Goal: Information Seeking & Learning: Learn about a topic

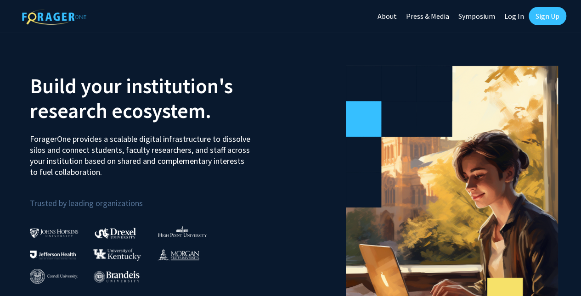
click at [547, 20] on link "Sign Up" at bounding box center [548, 16] width 38 height 18
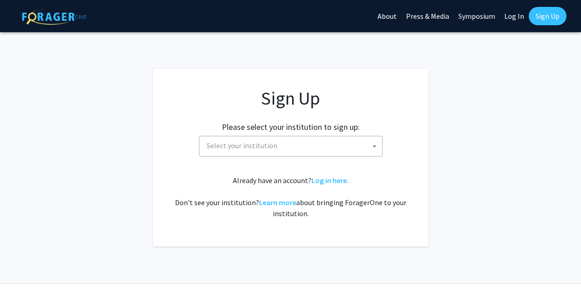
click at [345, 154] on span "Select your institution" at bounding box center [292, 145] width 179 height 19
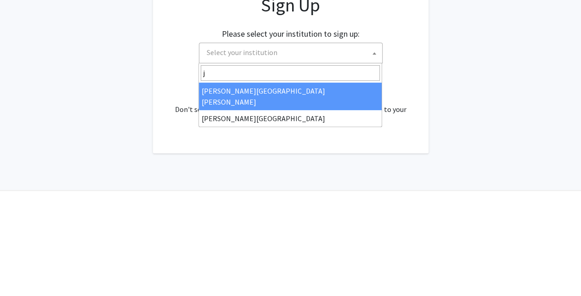
type input "jo"
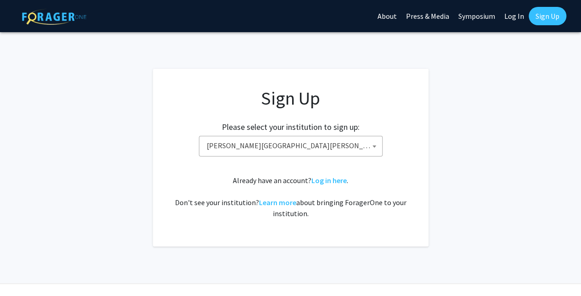
click at [324, 150] on span "Johns Hopkins University" at bounding box center [292, 145] width 179 height 19
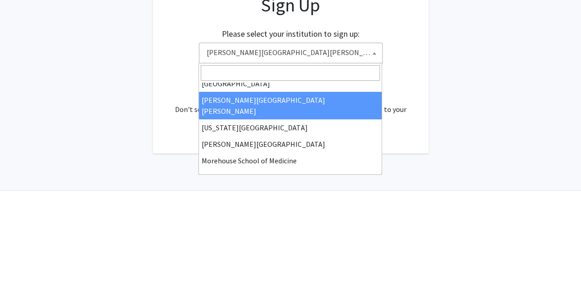
scroll to position [172, 0]
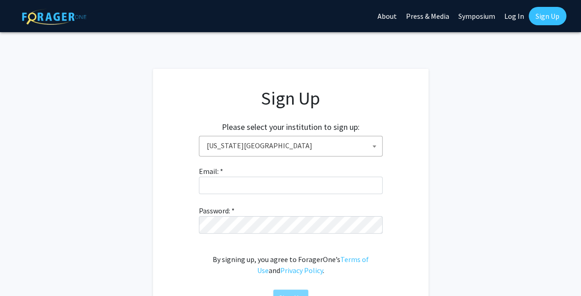
click at [340, 150] on span "Kansas State University" at bounding box center [292, 145] width 179 height 19
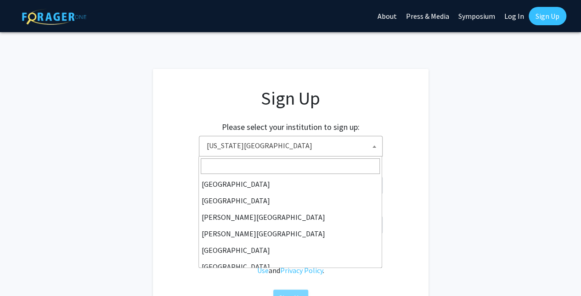
scroll to position [182, 0]
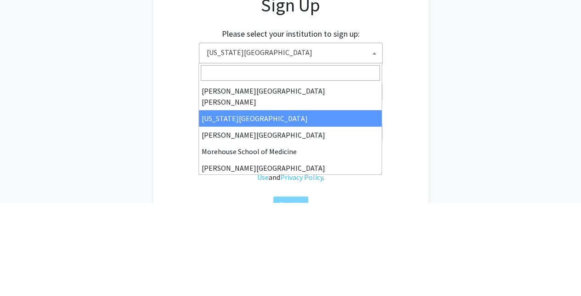
select select "1"
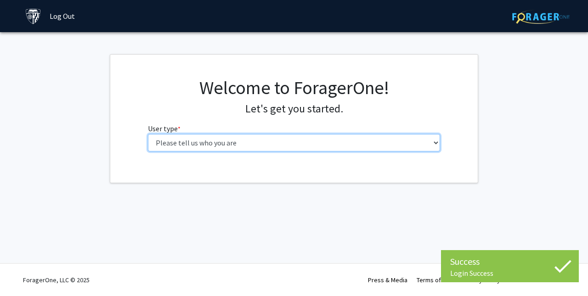
click at [162, 138] on select "Please tell us who you are Undergraduate Student Master's Student Doctoral Cand…" at bounding box center [294, 142] width 293 height 17
select select "1: undergrad"
click at [148, 134] on select "Please tell us who you are Undergraduate Student Master's Student Doctoral Cand…" at bounding box center [294, 142] width 293 height 17
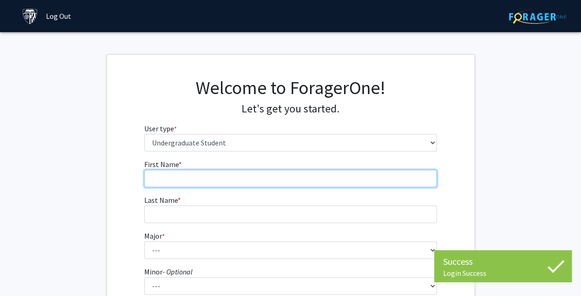
click at [166, 179] on input "First Name * required" at bounding box center [290, 178] width 293 height 17
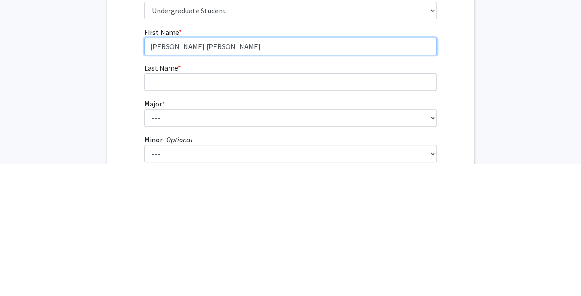
type input "Maria Fernanda"
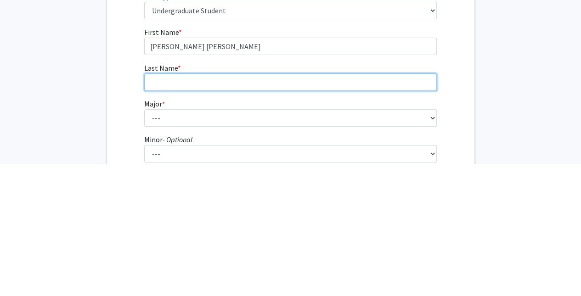
click at [152, 211] on input "Last Name * required" at bounding box center [290, 214] width 293 height 17
type input "Motta"
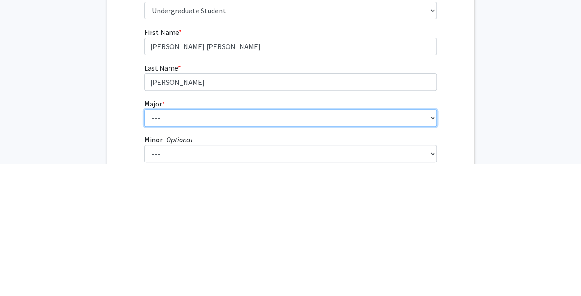
click at [316, 254] on select "--- Africana Studies Anthropology Applied Mathematics & Statistics Archaeology …" at bounding box center [290, 250] width 293 height 17
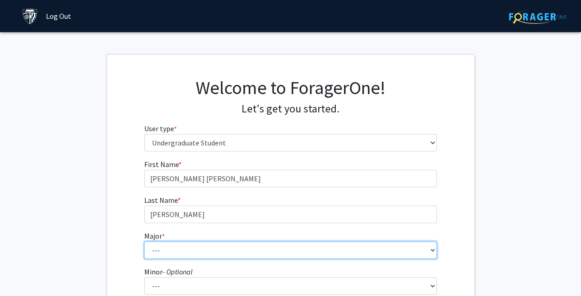
select select "9: 24"
click at [144, 242] on select "--- Africana Studies Anthropology Applied Mathematics & Statistics Archaeology …" at bounding box center [290, 250] width 293 height 17
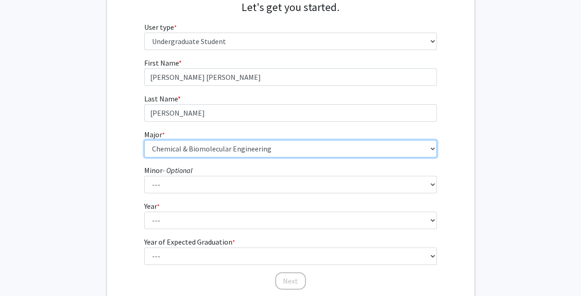
scroll to position [113, 0]
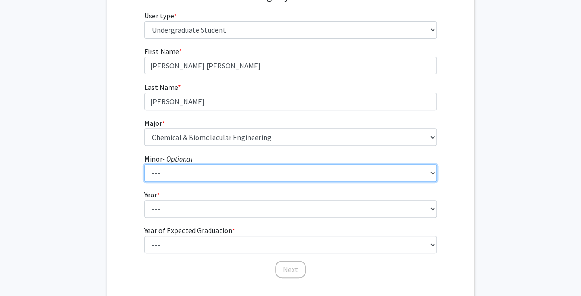
click at [334, 180] on select "--- Accounting and Financial Management Africana Studies Anthropology Applied M…" at bounding box center [290, 172] width 293 height 17
click at [144, 164] on select "--- Accounting and Financial Management Africana Studies Anthropology Applied M…" at bounding box center [290, 172] width 293 height 17
click at [384, 176] on select "--- Accounting and Financial Management Africana Studies Anthropology Applied M…" at bounding box center [290, 172] width 293 height 17
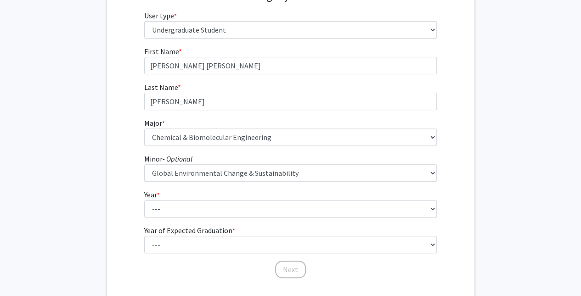
click at [503, 100] on fg-get-started "Welcome to ForagerOne! Let's get you started. User type * required Please tell …" at bounding box center [290, 122] width 581 height 362
click at [407, 187] on form "First Name * required Maria Fernanda Last Name * required Motta Major * require…" at bounding box center [290, 158] width 293 height 224
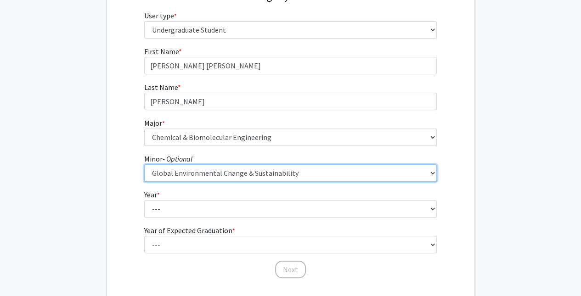
click at [417, 174] on select "--- Accounting and Financial Management Africana Studies Anthropology Applied M…" at bounding box center [290, 172] width 293 height 17
select select "0: null"
click at [144, 164] on select "--- Accounting and Financial Management Africana Studies Anthropology Applied M…" at bounding box center [290, 172] width 293 height 17
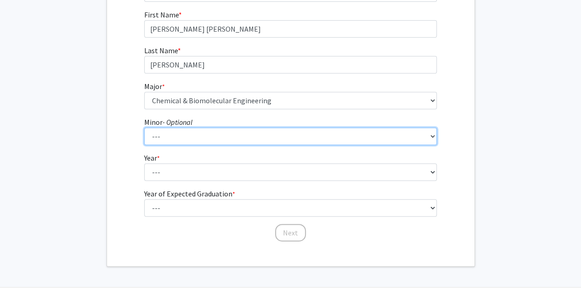
scroll to position [151, 0]
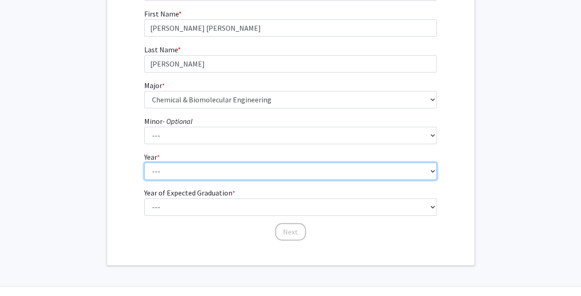
click at [385, 178] on select "--- First-year Sophomore Junior Senior Postbaccalaureate Certificate" at bounding box center [290, 171] width 293 height 17
select select "1: first-year"
click at [144, 163] on select "--- First-year Sophomore Junior Senior Postbaccalaureate Certificate" at bounding box center [290, 171] width 293 height 17
click at [267, 168] on select "--- First-year Sophomore Junior Senior Postbaccalaureate Certificate" at bounding box center [290, 171] width 293 height 17
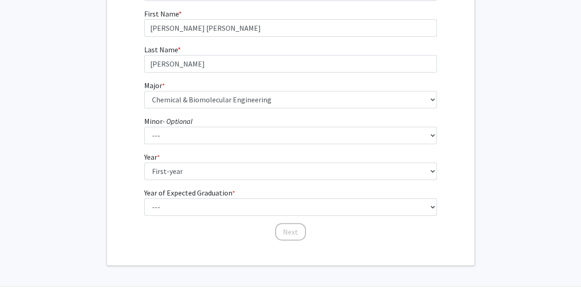
click at [510, 117] on fg-get-started "Welcome to ForagerOne! Let's get you started. User type * required Please tell …" at bounding box center [290, 85] width 581 height 362
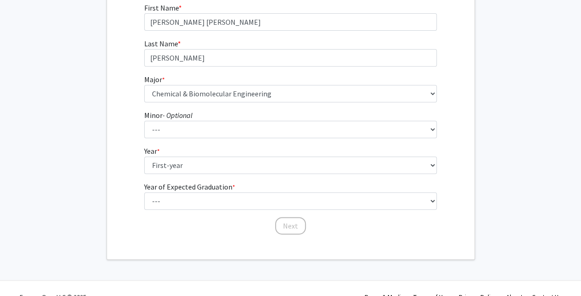
scroll to position [156, 0]
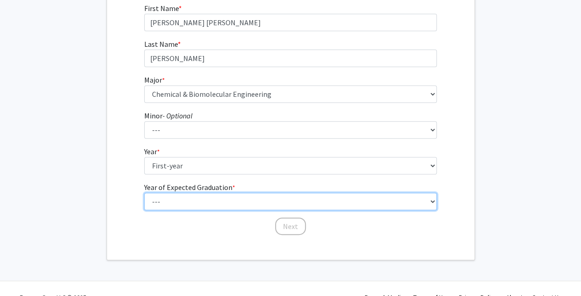
click at [403, 204] on select "--- 2025 2026 2027 2028 2029 2030 2031 2032 2033 2034" at bounding box center [290, 201] width 293 height 17
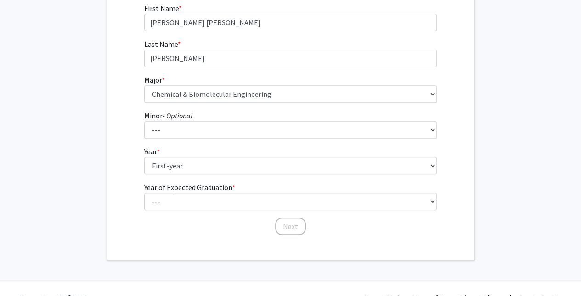
click at [164, 256] on div "Welcome to ForagerOne! Let's get you started. User type * required Please tell …" at bounding box center [291, 79] width 368 height 362
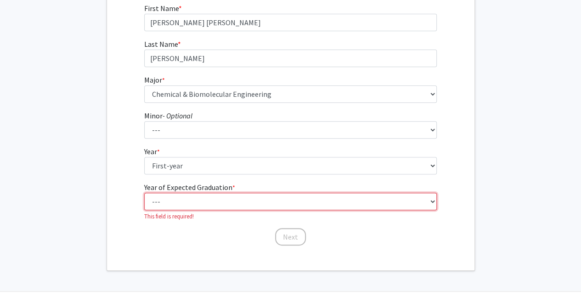
click at [245, 198] on select "--- 2025 2026 2027 2028 2029 2030 2031 2032 2033 2034" at bounding box center [290, 201] width 293 height 17
click at [77, 85] on fg-get-started "Welcome to ForagerOne! Let's get you started. User type * required Please tell …" at bounding box center [290, 84] width 581 height 373
click at [190, 205] on select "--- 2025 2026 2027 2028 2029 2030 2031 2032 2033 2034" at bounding box center [290, 201] width 293 height 17
select select "5: 2029"
click at [144, 193] on select "--- 2025 2026 2027 2028 2029 2030 2031 2032 2033 2034" at bounding box center [290, 201] width 293 height 17
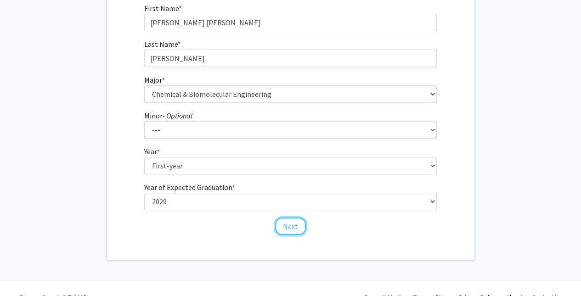
click at [284, 226] on button "Next" at bounding box center [290, 226] width 31 height 17
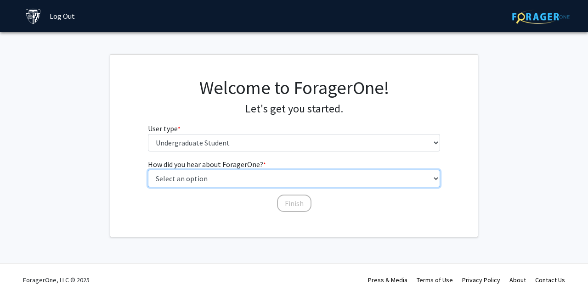
click at [154, 179] on select "Select an option Peer/student recommendation Faculty/staff recommendation Unive…" at bounding box center [294, 178] width 293 height 17
select select "2: faculty_recommendation"
click at [148, 170] on select "Select an option Peer/student recommendation Faculty/staff recommendation Unive…" at bounding box center [294, 178] width 293 height 17
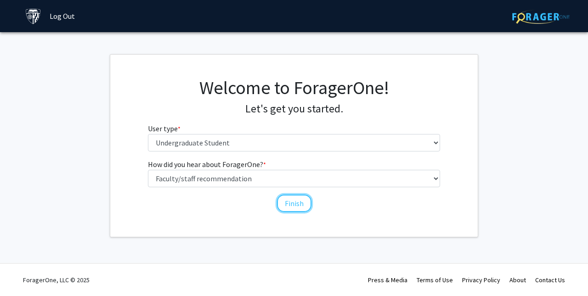
click at [296, 204] on button "Finish" at bounding box center [294, 203] width 34 height 17
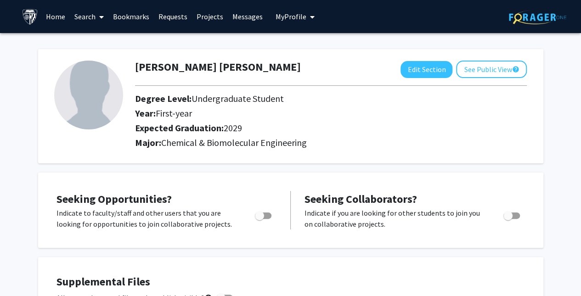
click at [83, 22] on link "Search" at bounding box center [89, 16] width 39 height 32
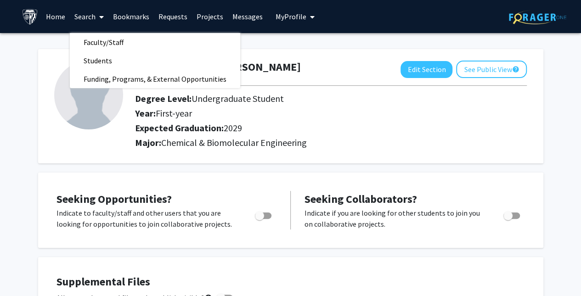
click at [92, 37] on span "Faculty/Staff" at bounding box center [104, 42] width 68 height 18
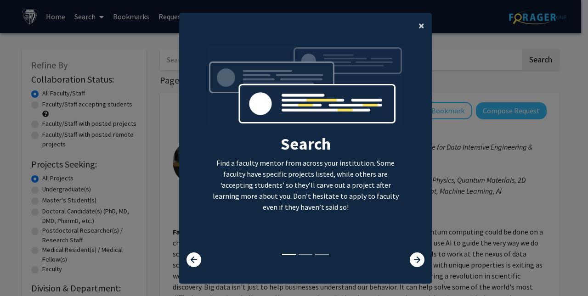
click at [418, 34] on button "×" at bounding box center [421, 26] width 21 height 26
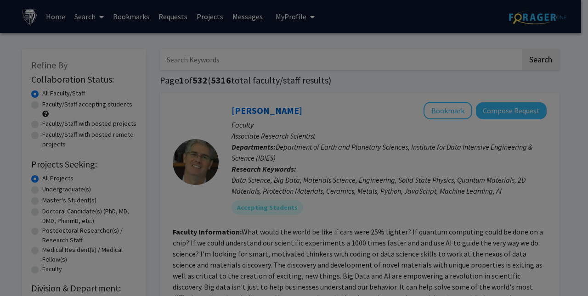
click at [417, 25] on div "Search Find a faculty mentor from across your institution. Some faculty have sp…" at bounding box center [306, 81] width 252 height 207
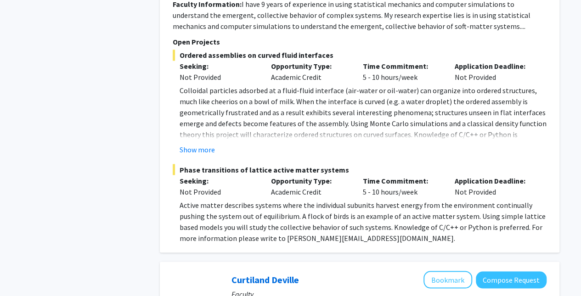
scroll to position [722, 0]
click at [193, 143] on button "Show more" at bounding box center [197, 148] width 35 height 11
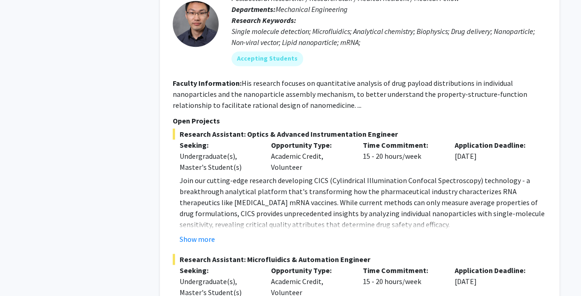
scroll to position [3759, 0]
click at [198, 233] on button "Show more" at bounding box center [197, 238] width 35 height 11
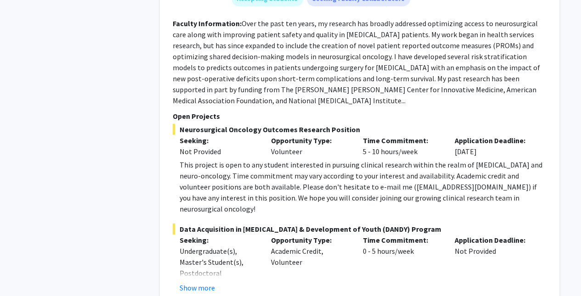
scroll to position [4782, 0]
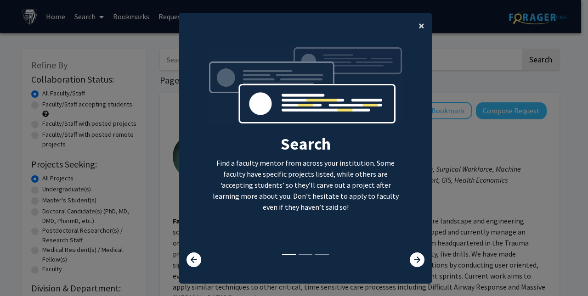
click at [411, 31] on button "×" at bounding box center [421, 26] width 21 height 26
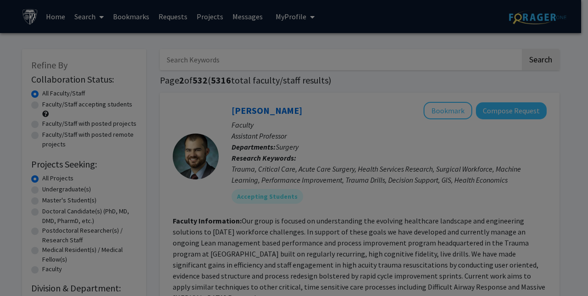
click at [420, 30] on div "Search Find a faculty mentor from across your institution. Some faculty have sp…" at bounding box center [306, 81] width 252 height 207
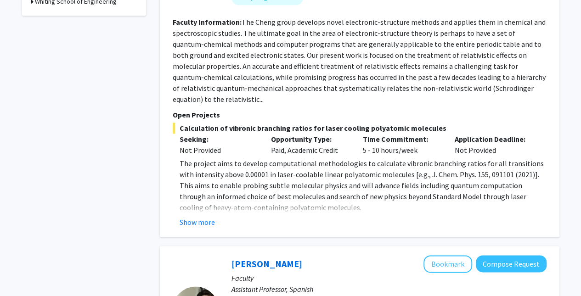
scroll to position [531, 0]
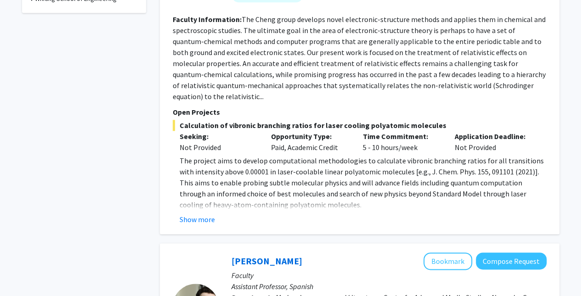
click at [204, 214] on button "Show more" at bounding box center [197, 219] width 35 height 11
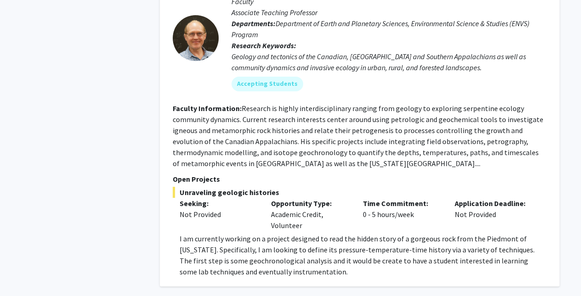
scroll to position [3493, 0]
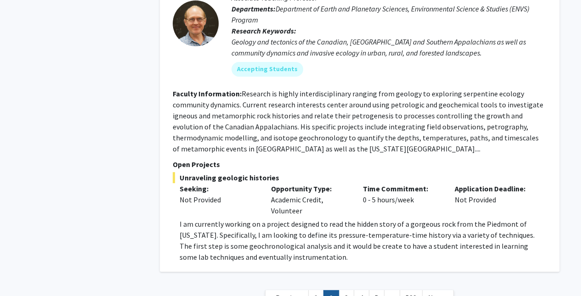
click at [351, 290] on link "3" at bounding box center [347, 298] width 16 height 16
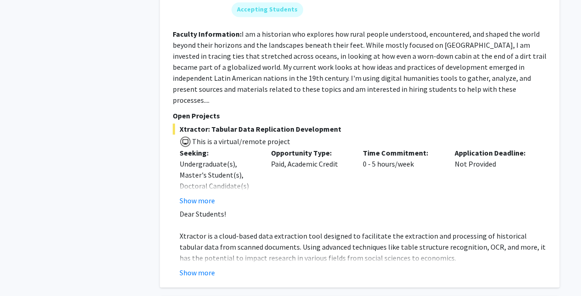
scroll to position [2202, 0]
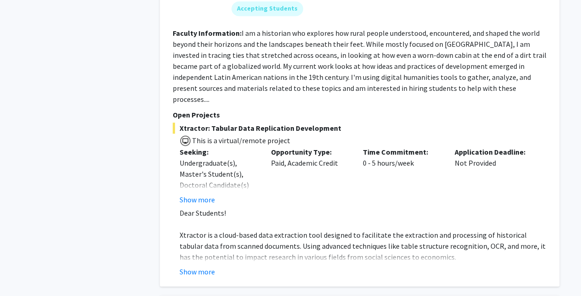
click at [199, 266] on button "Show more" at bounding box center [197, 271] width 35 height 11
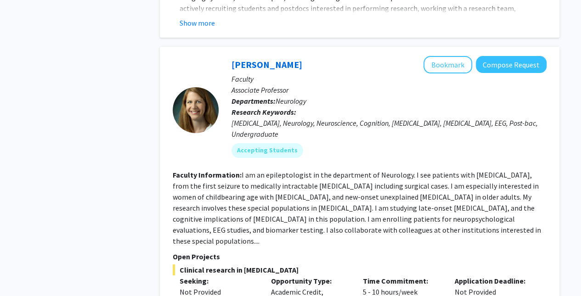
scroll to position [3573, 0]
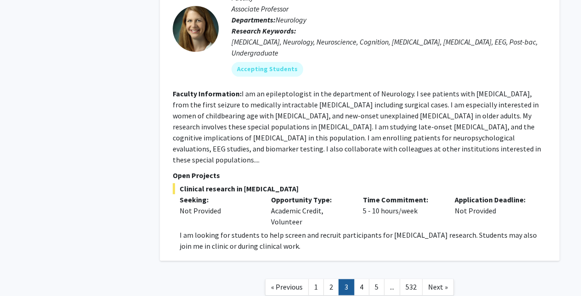
click at [362, 279] on link "4" at bounding box center [362, 287] width 16 height 16
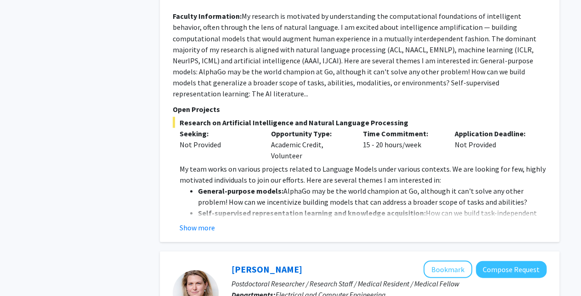
scroll to position [841, 0]
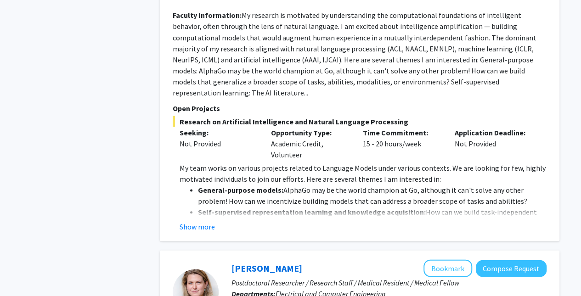
click at [200, 221] on button "Show more" at bounding box center [197, 226] width 35 height 11
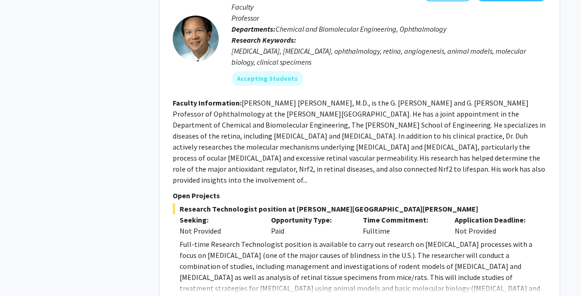
scroll to position [3556, 0]
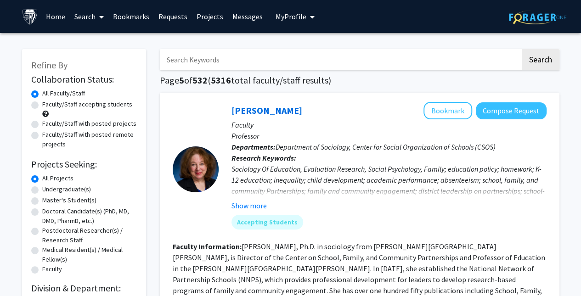
click at [42, 187] on label "Undergraduate(s)" at bounding box center [66, 190] width 49 height 10
click at [42, 187] on input "Undergraduate(s)" at bounding box center [45, 188] width 6 height 6
radio input "true"
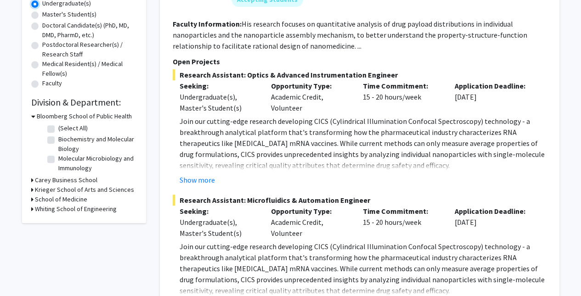
scroll to position [187, 0]
click at [58, 139] on label "Biochemistry and Molecular Biology" at bounding box center [96, 143] width 76 height 19
click at [58, 139] on input "Biochemistry and Molecular Biology" at bounding box center [61, 137] width 6 height 6
checkbox input "true"
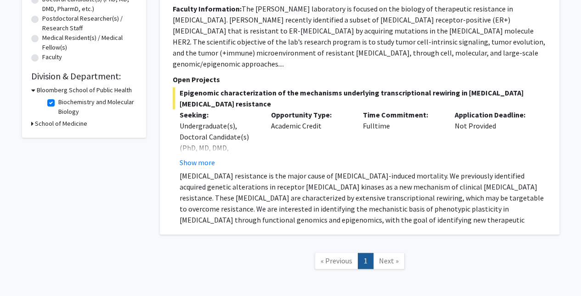
scroll to position [236, 0]
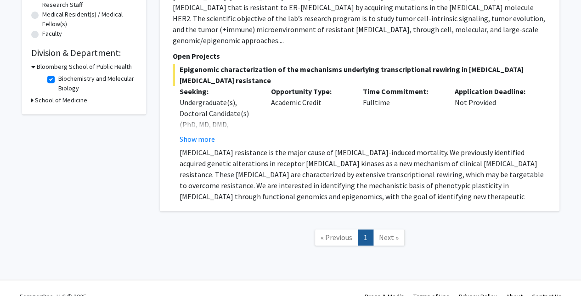
click at [58, 80] on label "Biochemistry and Molecular Biology" at bounding box center [96, 83] width 76 height 19
click at [58, 80] on input "Biochemistry and Molecular Biology" at bounding box center [61, 77] width 6 height 6
checkbox input "false"
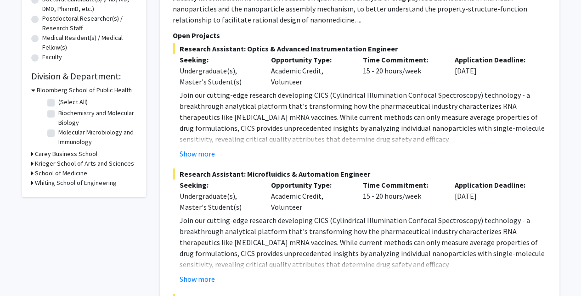
scroll to position [213, 0]
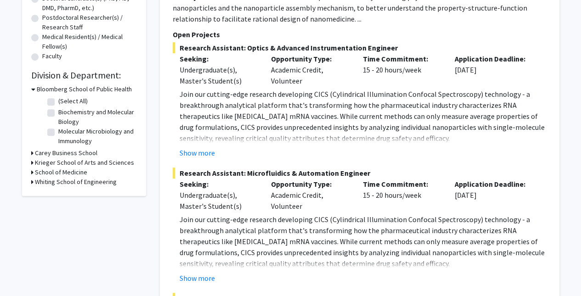
click at [31, 183] on icon at bounding box center [32, 182] width 2 height 10
click at [32, 162] on icon at bounding box center [32, 163] width 2 height 10
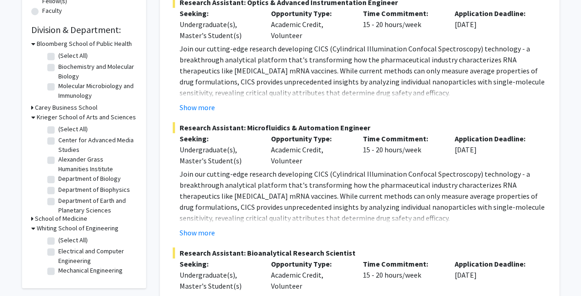
scroll to position [260, 0]
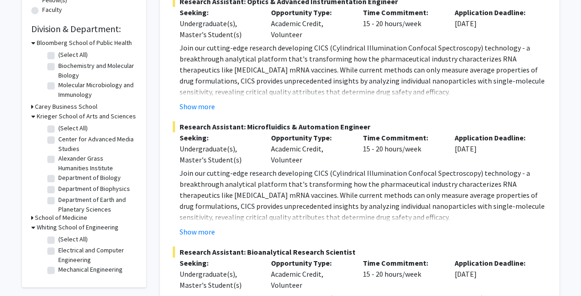
click at [32, 218] on icon at bounding box center [32, 218] width 2 height 10
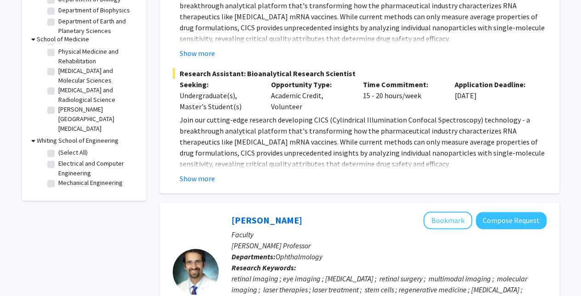
scroll to position [444, 0]
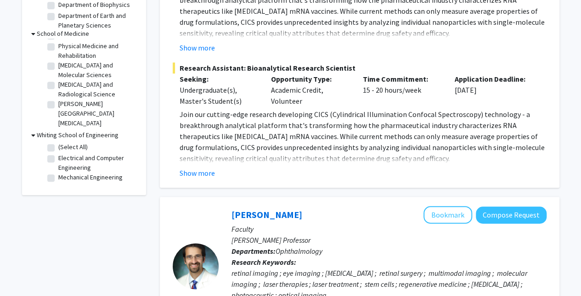
click at [58, 148] on label "(Select All)" at bounding box center [72, 147] width 29 height 10
click at [58, 148] on input "(Select All)" at bounding box center [61, 145] width 6 height 6
checkbox input "true"
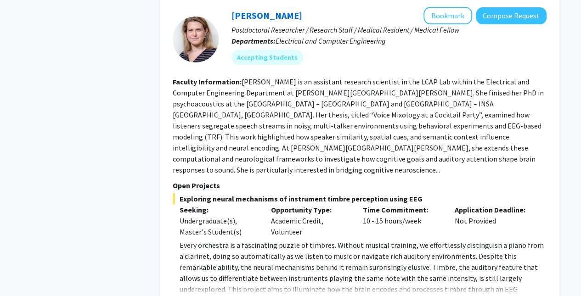
scroll to position [1902, 0]
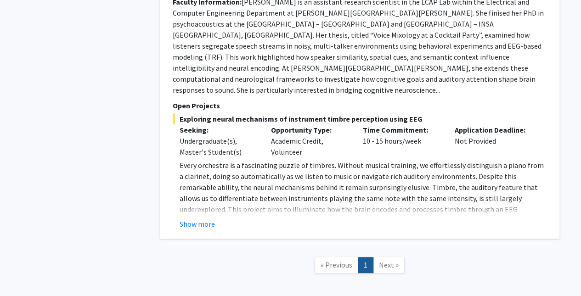
click at [396, 260] on span "Next »" at bounding box center [389, 264] width 20 height 9
click at [390, 260] on span "Next »" at bounding box center [389, 264] width 20 height 9
click at [389, 260] on span "Next »" at bounding box center [389, 264] width 20 height 9
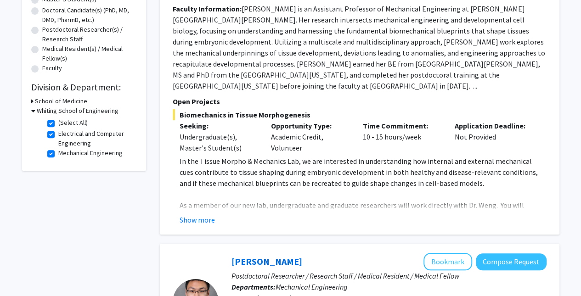
scroll to position [169, 0]
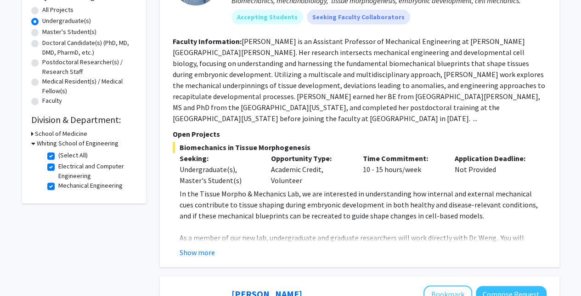
click at [411, 188] on p "In the Tissue Morpho & Mechanics Lab, we are interested in understanding how in…" at bounding box center [363, 204] width 367 height 33
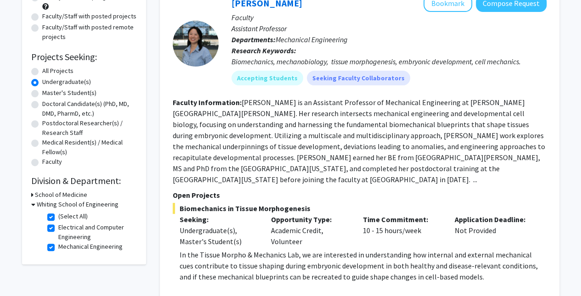
scroll to position [107, 0]
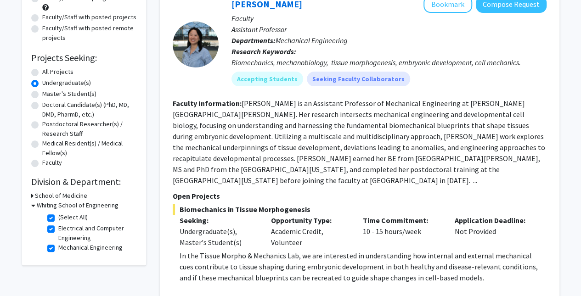
click at [42, 82] on label "Undergraduate(s)" at bounding box center [66, 83] width 49 height 10
click at [42, 82] on input "Undergraduate(s)" at bounding box center [45, 81] width 6 height 6
click at [42, 81] on label "Undergraduate(s)" at bounding box center [66, 83] width 49 height 10
click at [42, 81] on input "Undergraduate(s)" at bounding box center [45, 81] width 6 height 6
click at [42, 72] on label "All Projects" at bounding box center [57, 72] width 31 height 10
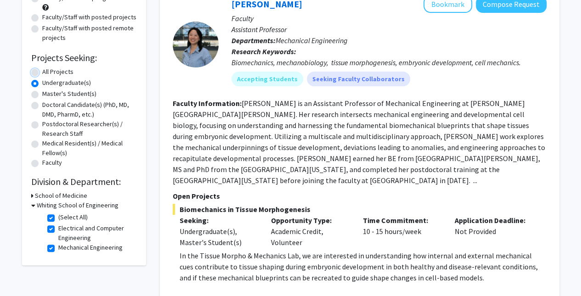
click at [42, 72] on input "All Projects" at bounding box center [45, 70] width 6 height 6
radio input "true"
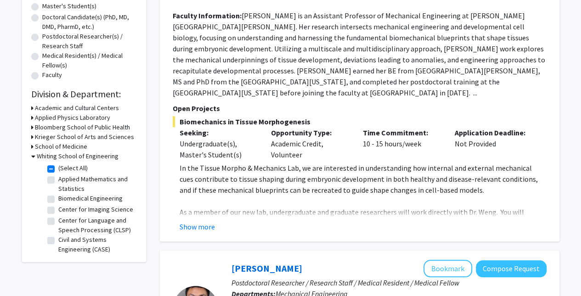
scroll to position [205, 0]
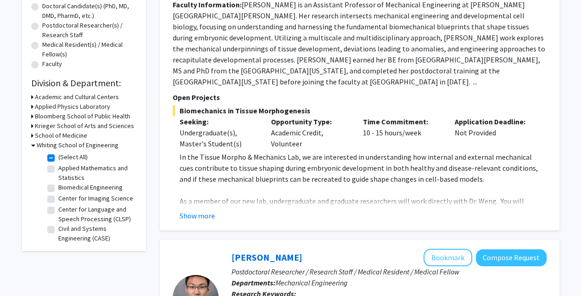
click at [32, 104] on icon at bounding box center [32, 107] width 2 height 10
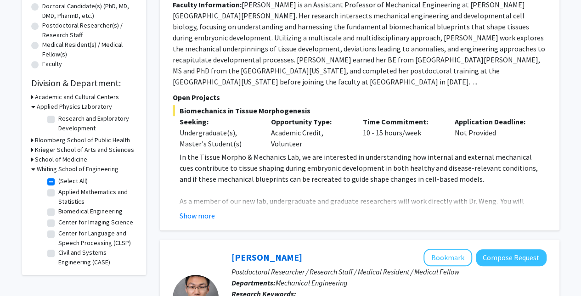
click at [39, 99] on h3 "Academic and Cultural Centers" at bounding box center [77, 97] width 84 height 10
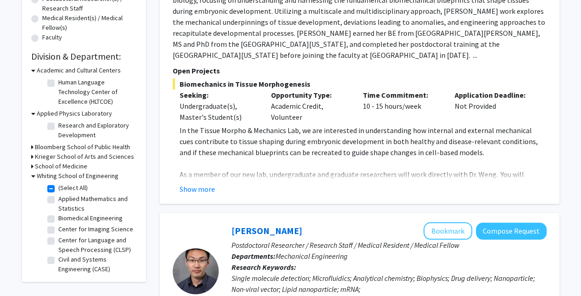
scroll to position [234, 0]
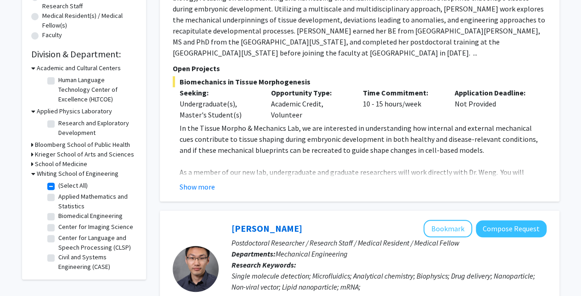
click at [36, 144] on h3 "Bloomberg School of Public Health" at bounding box center [82, 145] width 95 height 10
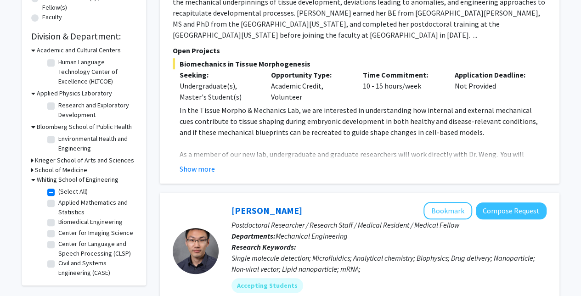
scroll to position [253, 0]
click at [58, 141] on label "Environmental Health and Engineering" at bounding box center [96, 143] width 76 height 19
click at [58, 140] on input "Environmental Health and Engineering" at bounding box center [61, 137] width 6 height 6
checkbox input "true"
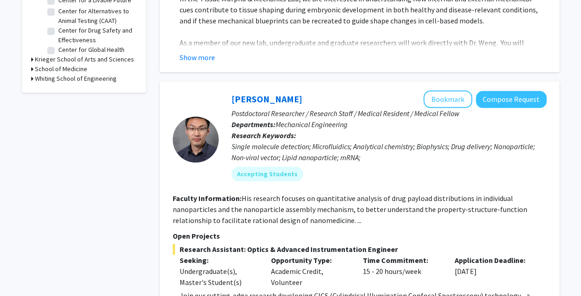
scroll to position [362, 0]
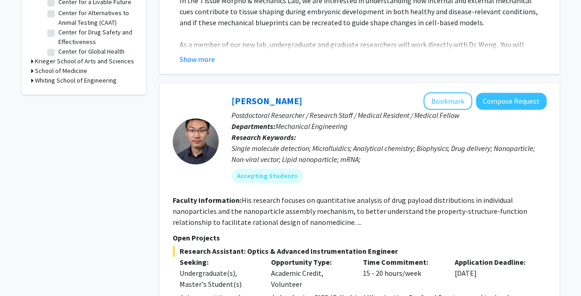
click at [38, 83] on h3 "Whiting School of Engineering" at bounding box center [76, 81] width 82 height 10
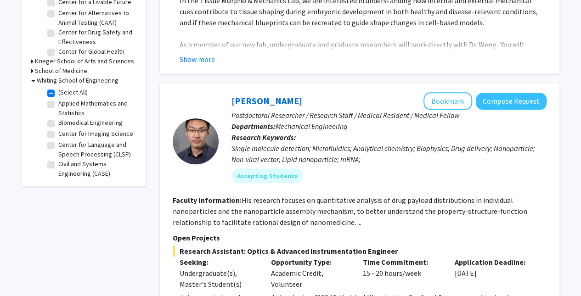
click at [58, 93] on label "(Select All)" at bounding box center [72, 93] width 29 height 10
click at [58, 93] on input "(Select All)" at bounding box center [61, 91] width 6 height 6
checkbox input "false"
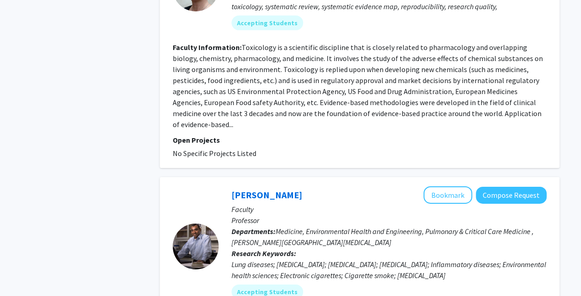
scroll to position [1433, 0]
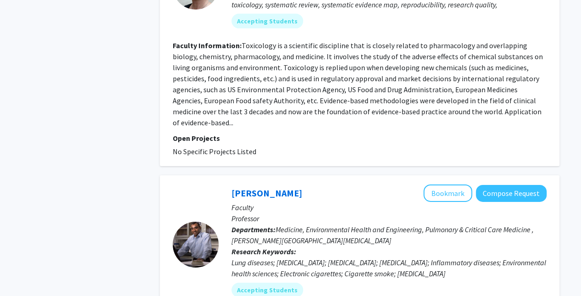
click at [300, 185] on div "[PERSON_NAME] Bookmark Compose Request" at bounding box center [389, 193] width 315 height 17
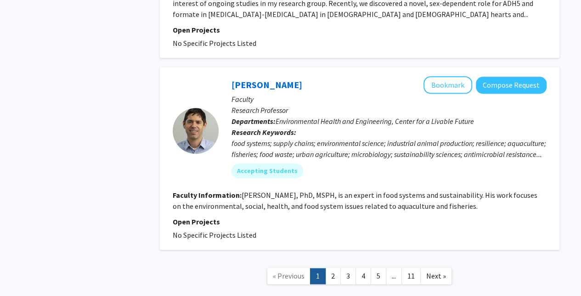
scroll to position [2305, 0]
click at [380, 269] on link "5" at bounding box center [379, 277] width 16 height 16
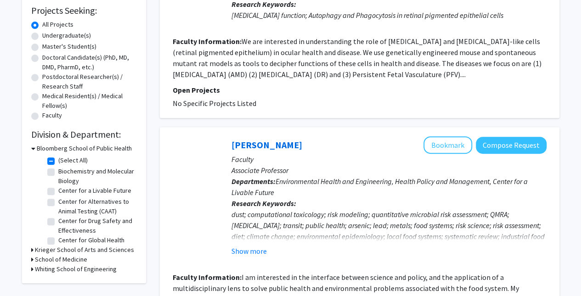
scroll to position [158, 0]
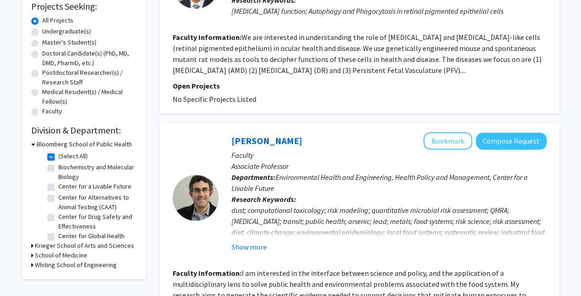
click at [58, 159] on label "(Select All)" at bounding box center [72, 157] width 29 height 10
click at [58, 158] on input "(Select All)" at bounding box center [61, 155] width 6 height 6
checkbox input "false"
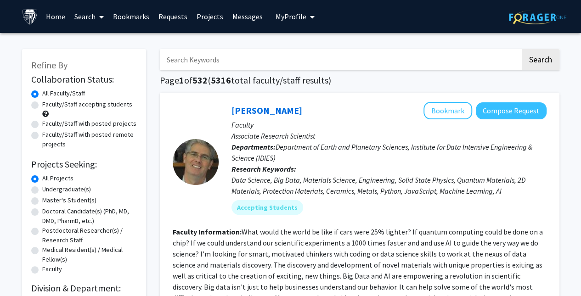
click at [297, 56] on input "Search Keywords" at bounding box center [340, 59] width 361 height 21
type input "energy"
click at [522, 49] on button "Search" at bounding box center [541, 59] width 38 height 21
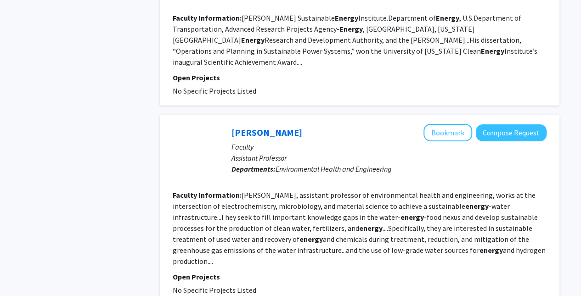
scroll to position [1476, 0]
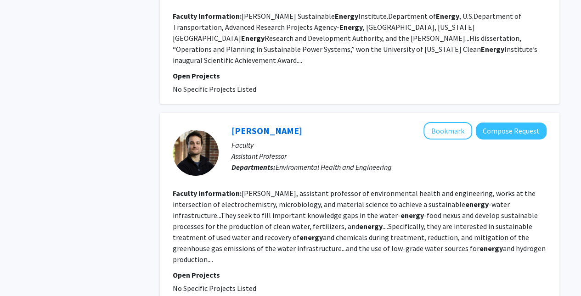
click at [196, 189] on b "Faculty Information:" at bounding box center [207, 193] width 69 height 9
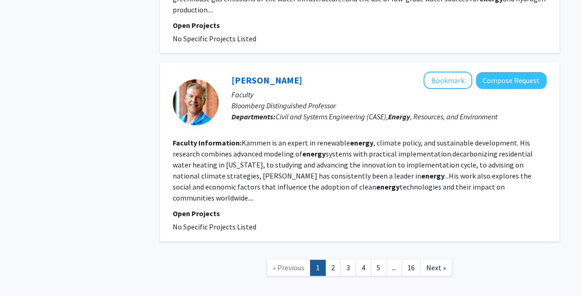
scroll to position [1739, 0]
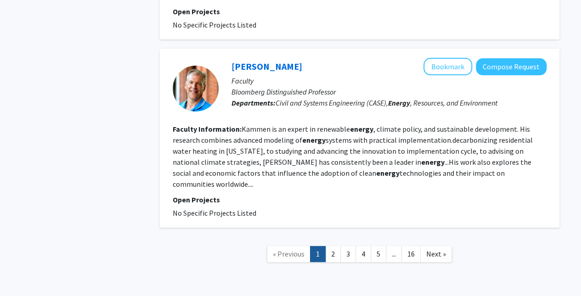
click at [332, 246] on link "2" at bounding box center [333, 254] width 16 height 16
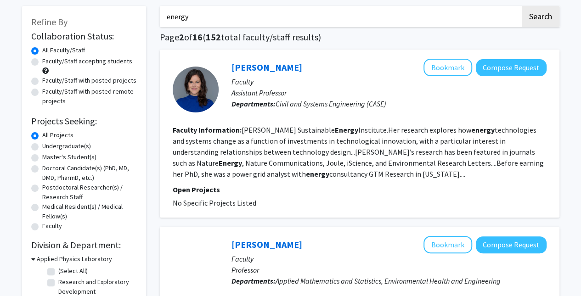
scroll to position [45, 0]
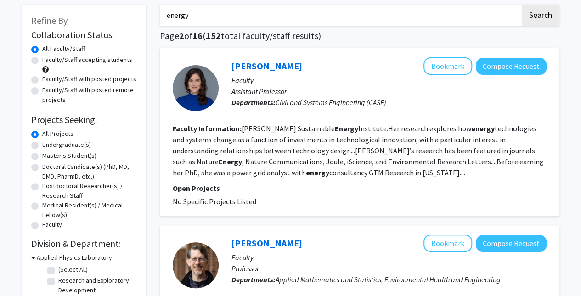
click at [42, 81] on label "Faculty/Staff with posted projects" at bounding box center [89, 79] width 94 height 10
click at [42, 80] on input "Faculty/Staff with posted projects" at bounding box center [45, 77] width 6 height 6
radio input "true"
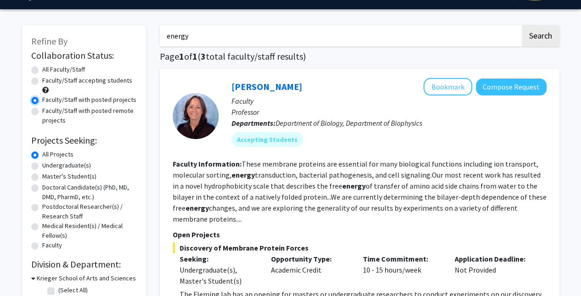
scroll to position [24, 0]
click at [429, 31] on input "energy" at bounding box center [340, 35] width 361 height 21
type input "e"
type input "microalgae"
click at [522, 25] on button "Search" at bounding box center [541, 35] width 38 height 21
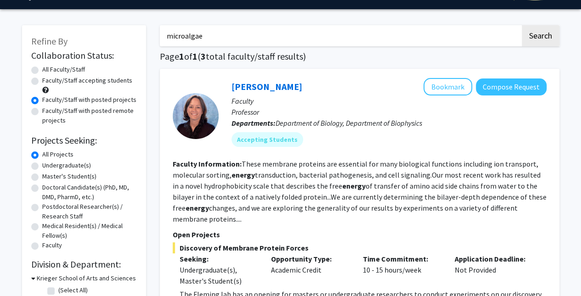
radio input "true"
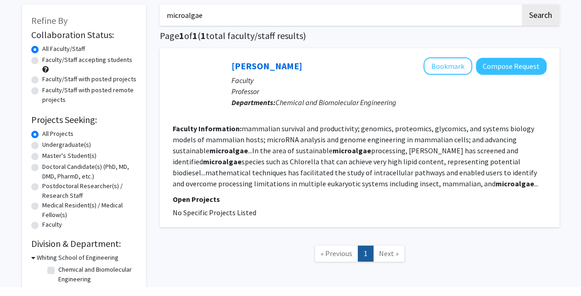
scroll to position [36, 0]
click at [385, 23] on input "microalgae" at bounding box center [340, 23] width 361 height 21
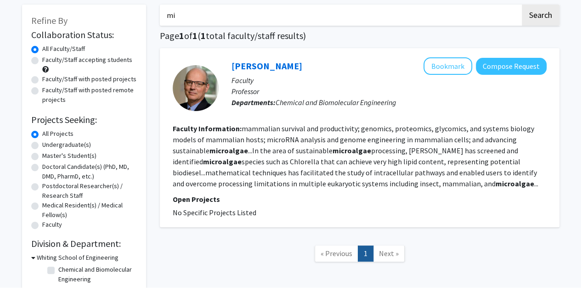
type input "m"
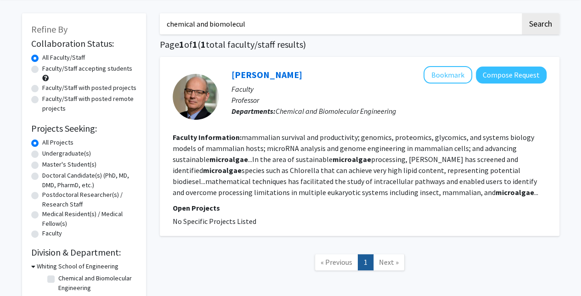
click at [293, 26] on input "chemical and biomolecul" at bounding box center [340, 23] width 361 height 21
type input "chemical and biomolecular engineering"
click at [522, 13] on button "Search" at bounding box center [541, 23] width 38 height 21
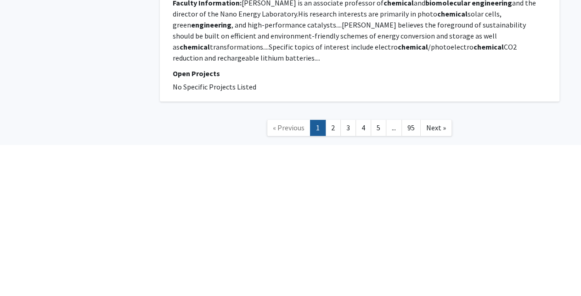
scroll to position [1834, 0]
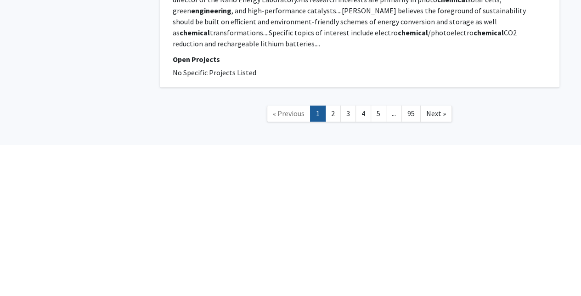
click at [415, 257] on link "95" at bounding box center [411, 265] width 19 height 16
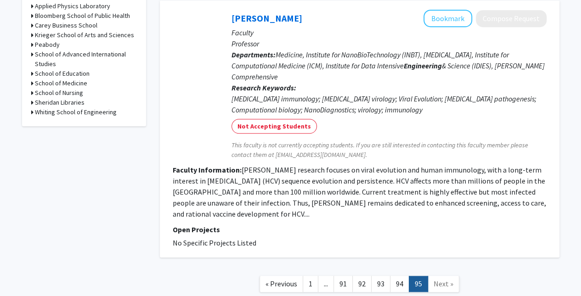
scroll to position [422, 0]
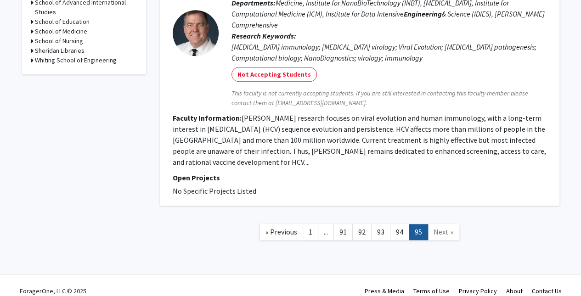
click at [367, 224] on link "92" at bounding box center [361, 232] width 19 height 16
